Goal: Information Seeking & Learning: Learn about a topic

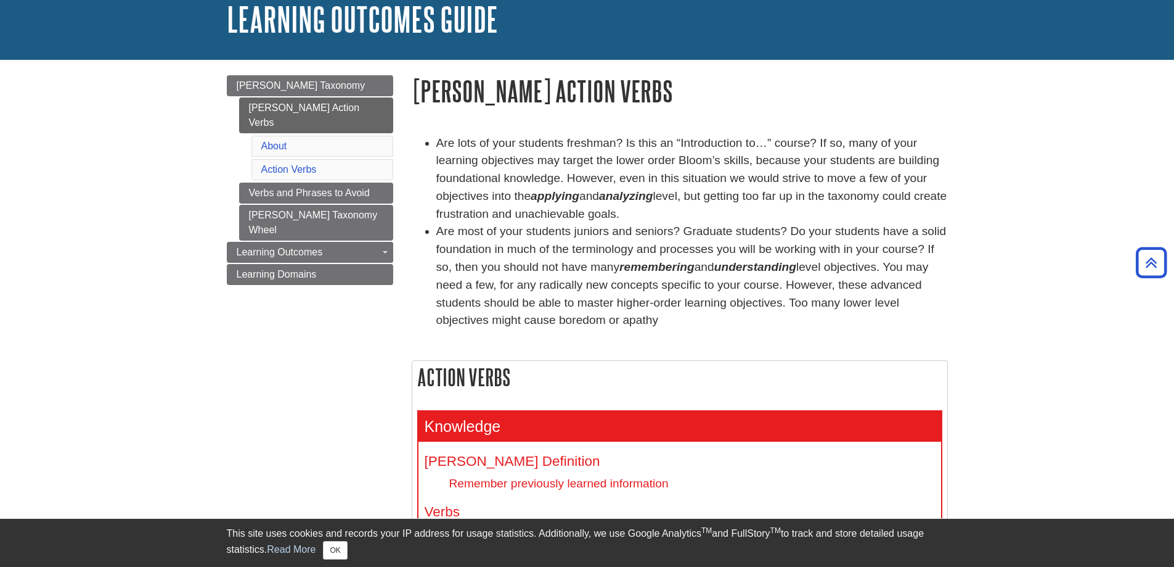
scroll to position [62, 0]
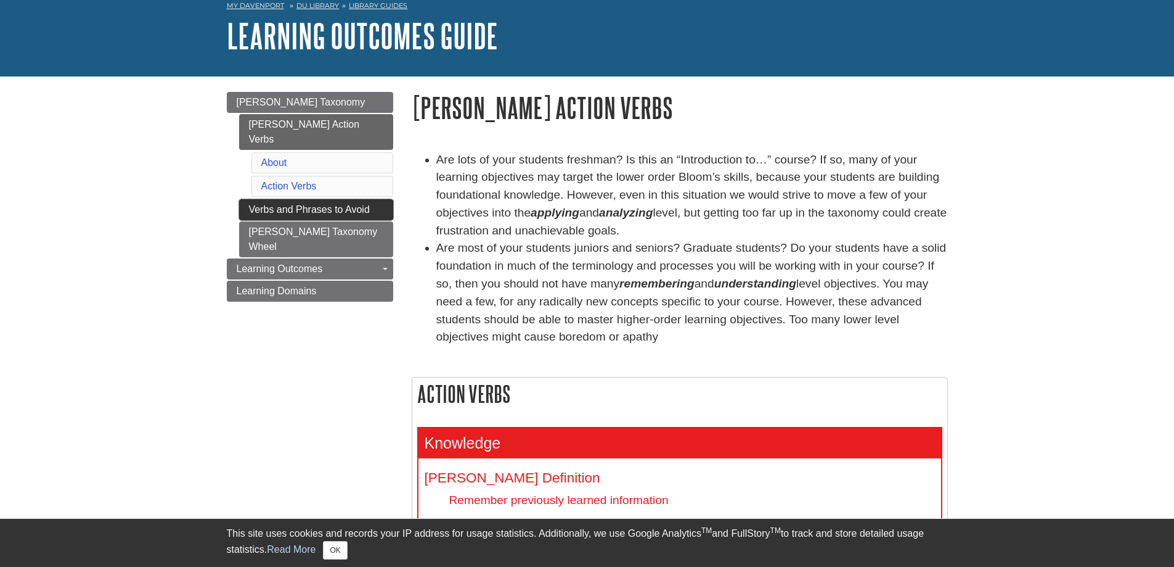
click at [369, 199] on link "Verbs and Phrases to Avoid" at bounding box center [316, 209] width 154 height 21
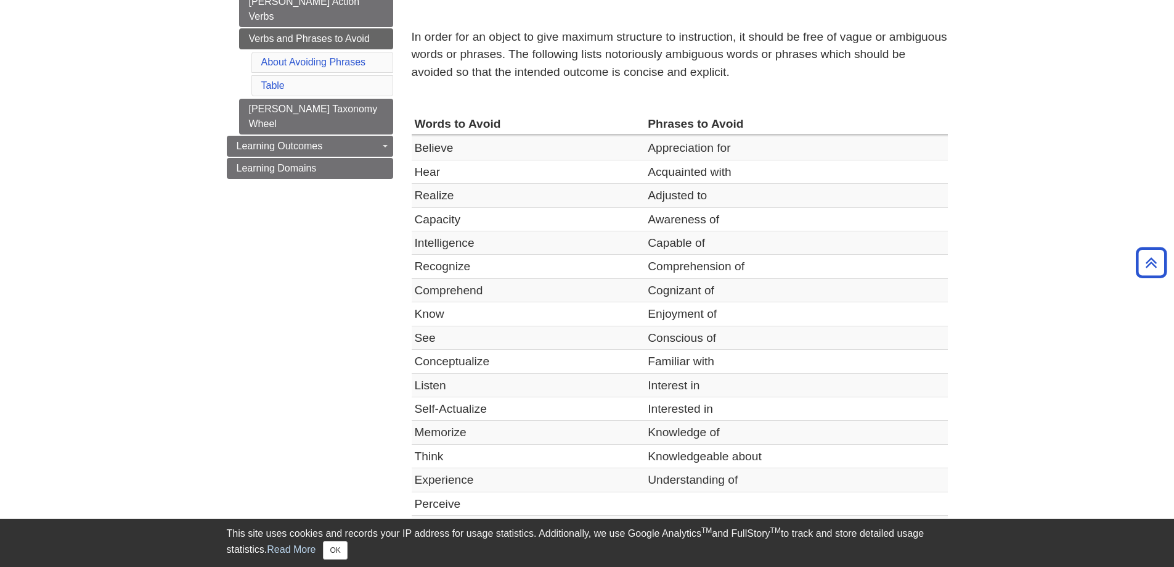
scroll to position [62, 0]
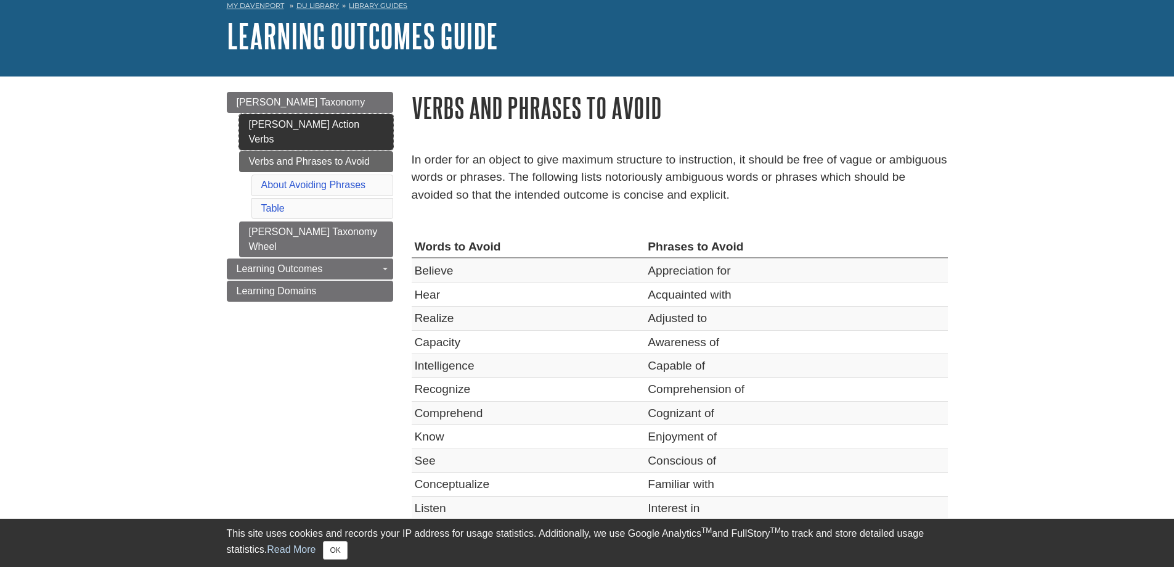
click at [319, 127] on link "[PERSON_NAME] Action Verbs" at bounding box center [316, 132] width 154 height 36
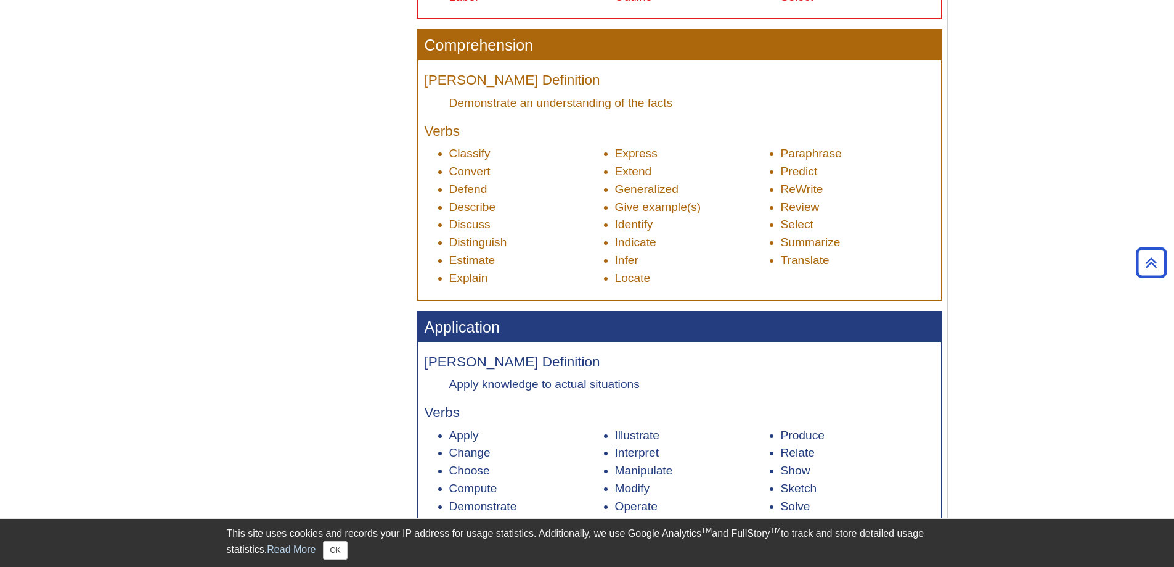
scroll to position [740, 0]
